Goal: Information Seeking & Learning: Learn about a topic

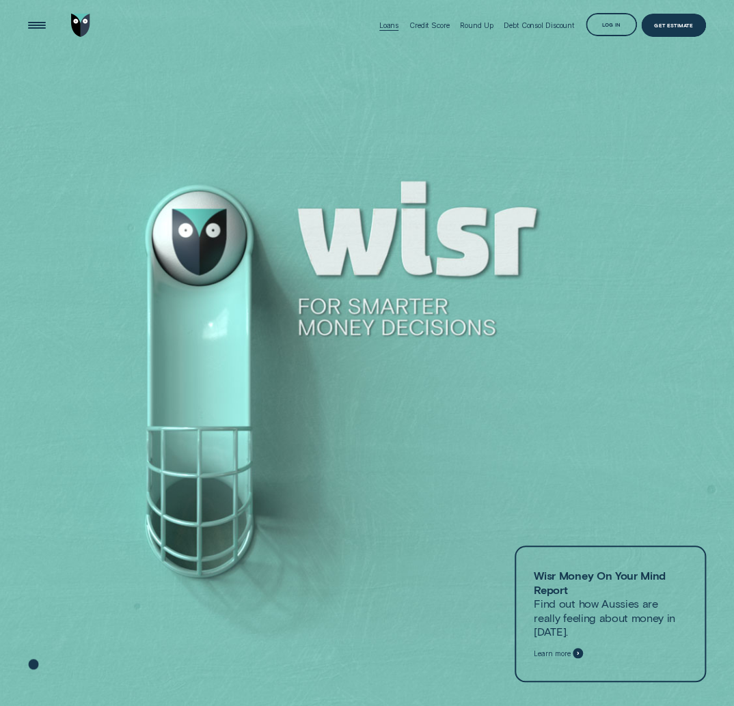
click at [380, 27] on div "Loans" at bounding box center [388, 25] width 19 height 9
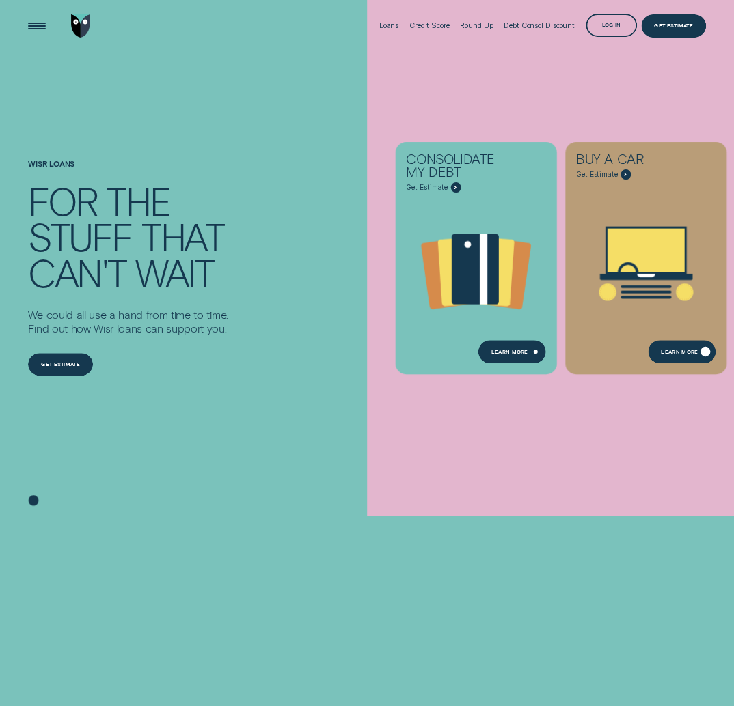
click at [668, 353] on div "Learn More" at bounding box center [679, 352] width 37 height 5
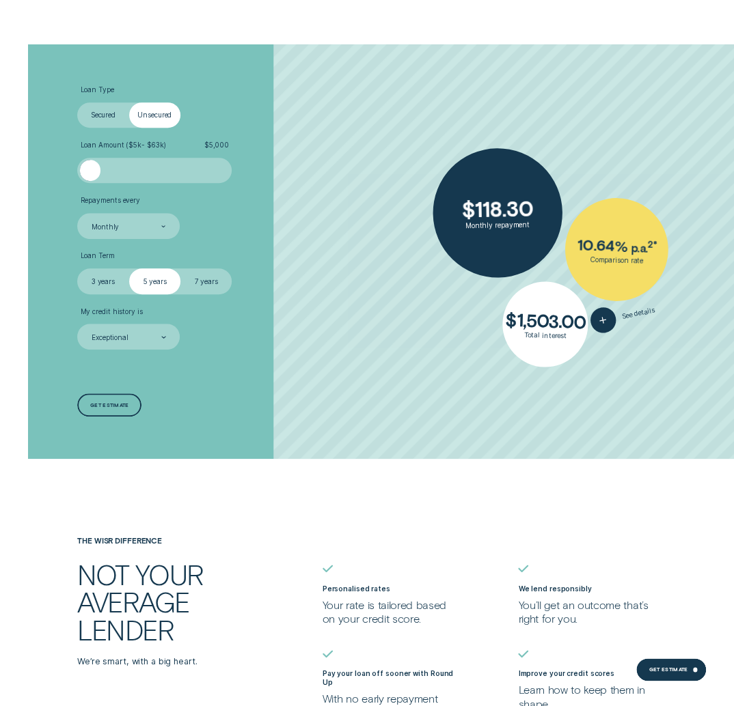
scroll to position [2012, 0]
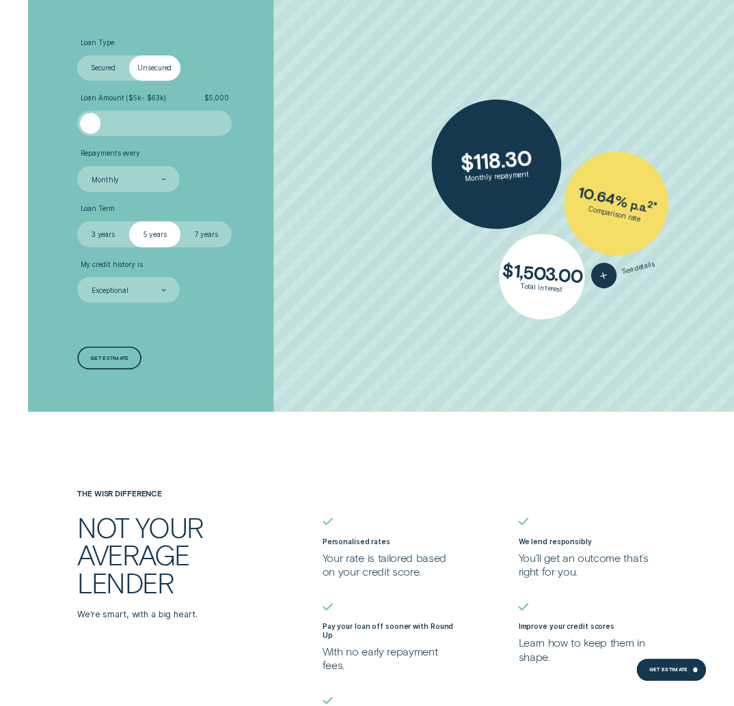
click at [113, 240] on label "3 years" at bounding box center [102, 234] width 51 height 26
click at [77, 221] on input "3 years" at bounding box center [77, 221] width 0 height 0
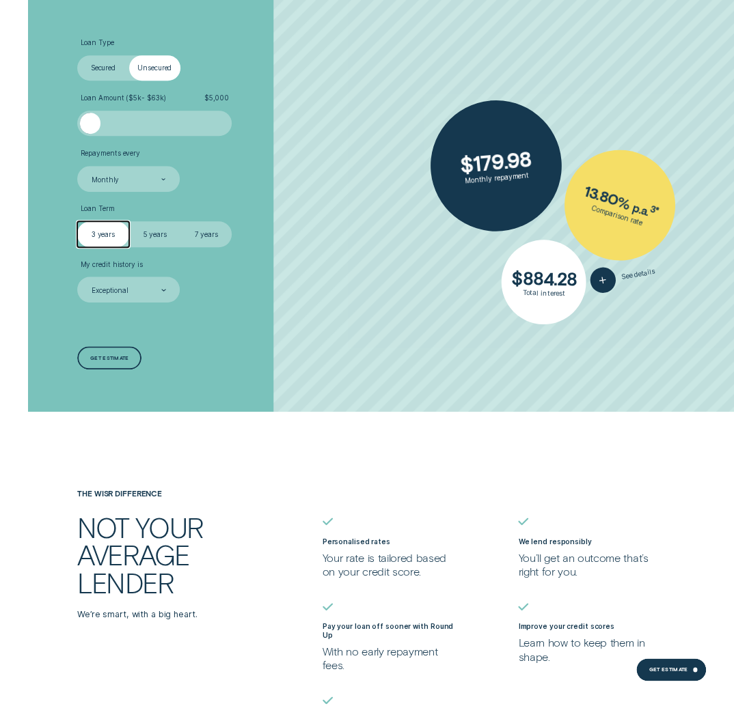
click at [186, 232] on label "7 years" at bounding box center [205, 234] width 51 height 26
click at [180, 221] on input "7 years" at bounding box center [180, 221] width 0 height 0
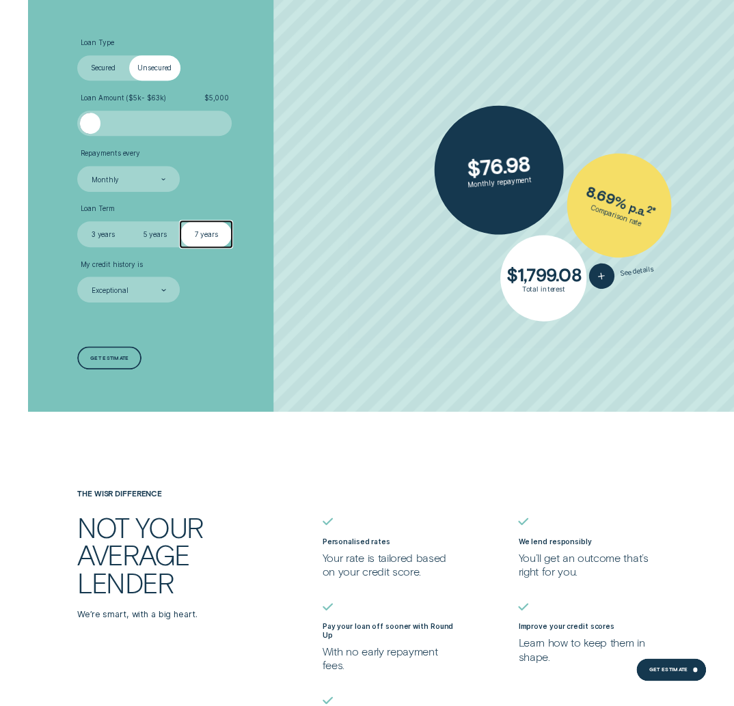
click at [160, 234] on label "5 years" at bounding box center [154, 234] width 51 height 26
click at [129, 221] on input "5 years" at bounding box center [129, 221] width 0 height 0
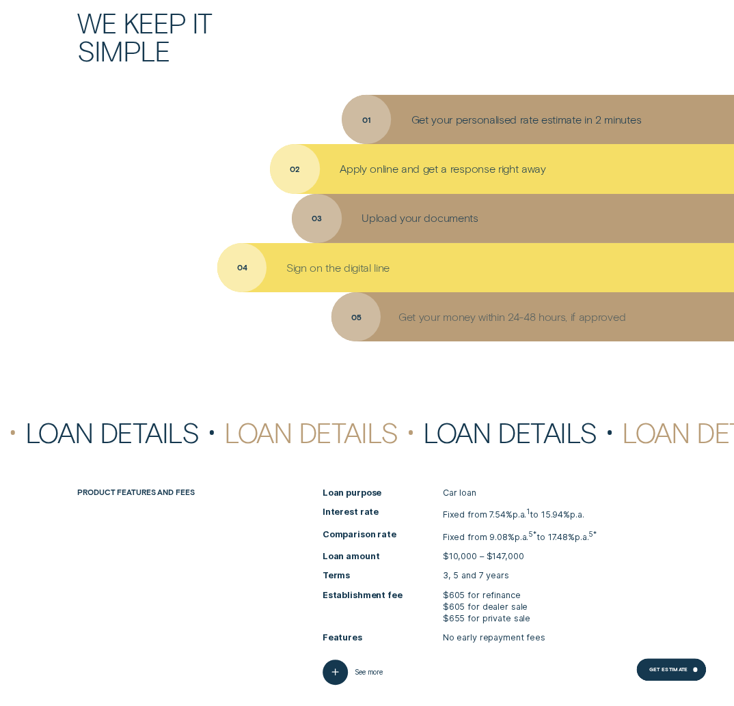
scroll to position [3403, 0]
